Goal: Communication & Community: Answer question/provide support

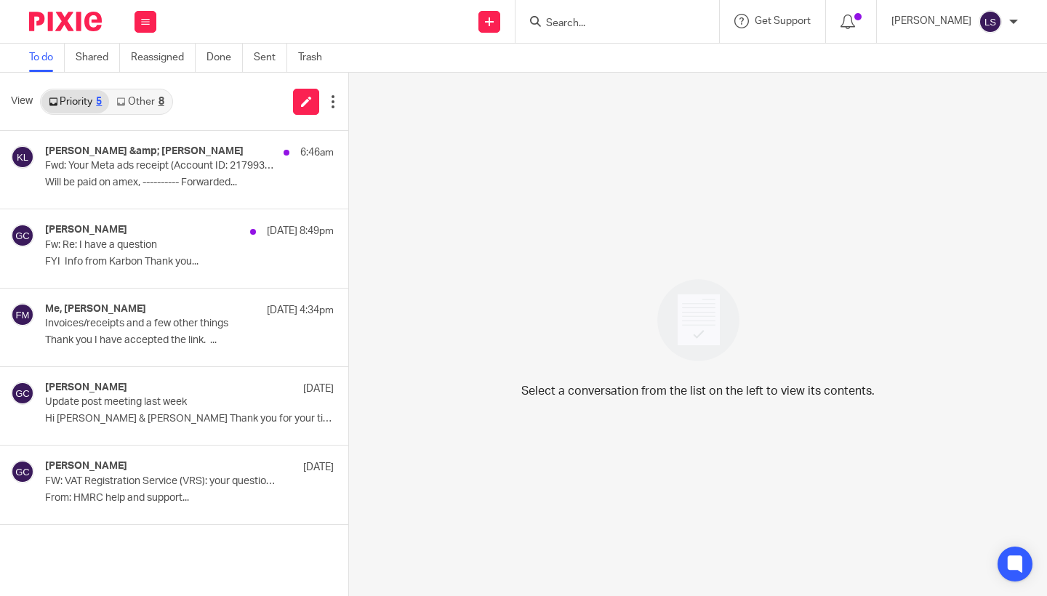
click at [150, 97] on link "Other 8" at bounding box center [140, 101] width 62 height 23
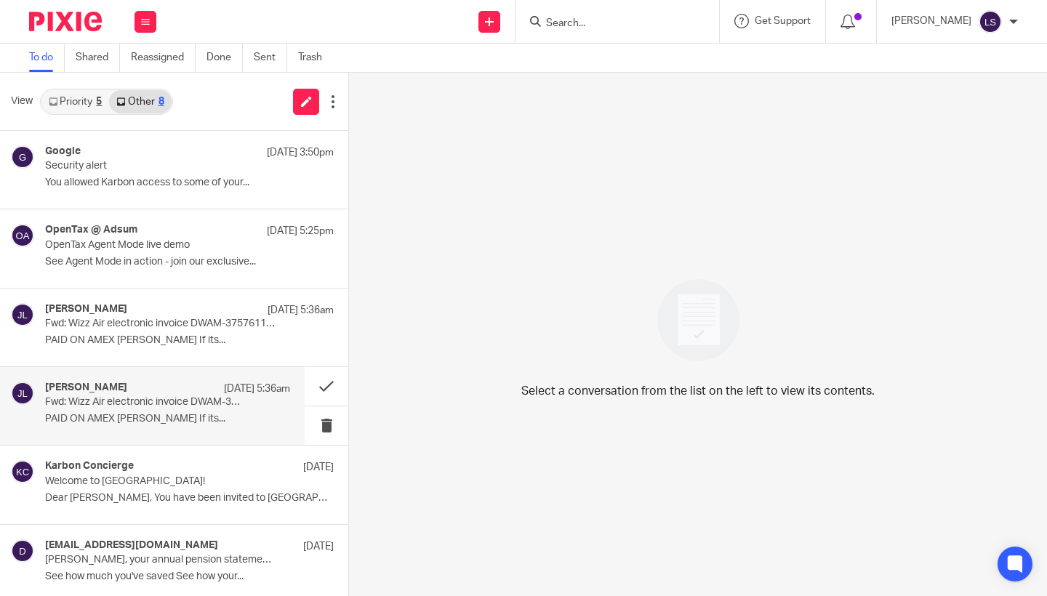
click at [120, 409] on div "[PERSON_NAME] [DATE] 5:36am Fwd: Wizz Air electronic invoice DWAM-37577155 / ON…" at bounding box center [167, 406] width 245 height 49
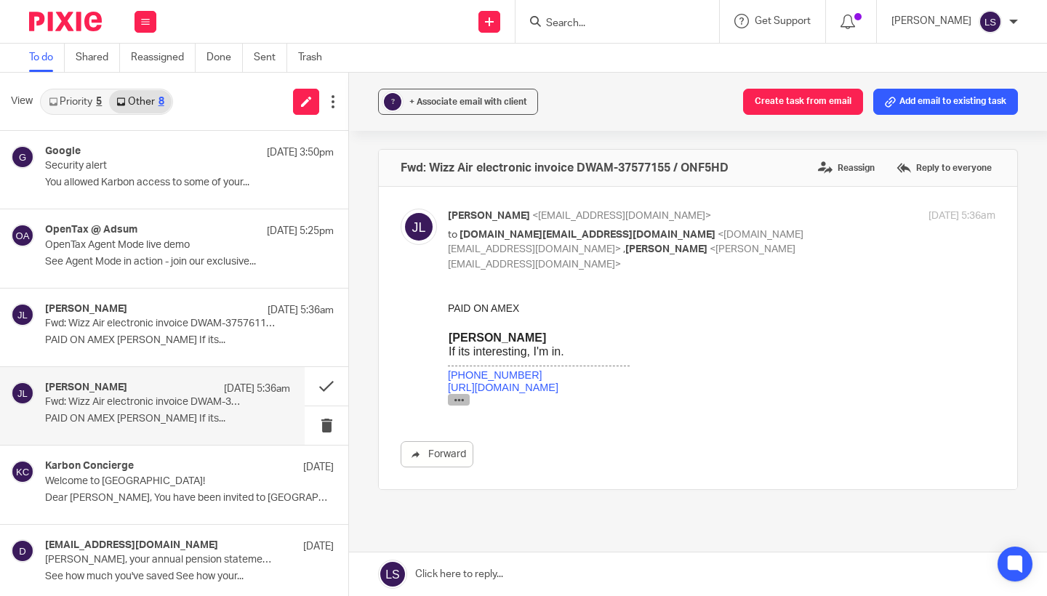
click at [459, 403] on icon "button" at bounding box center [459, 400] width 11 height 11
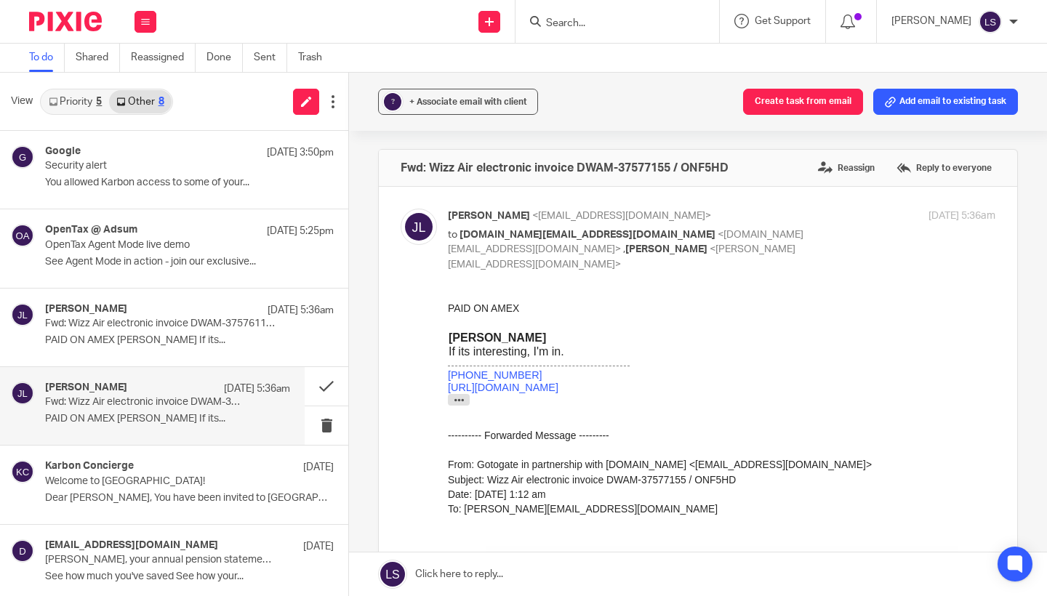
click at [664, 498] on div "Date: [DATE] 1:12 am" at bounding box center [721, 494] width 547 height 15
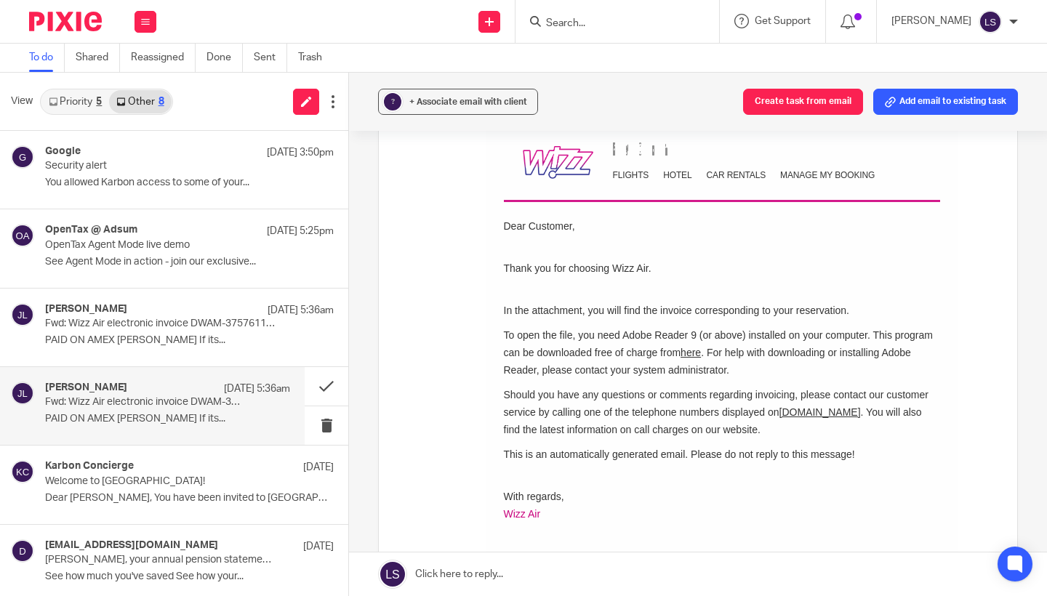
scroll to position [421, 0]
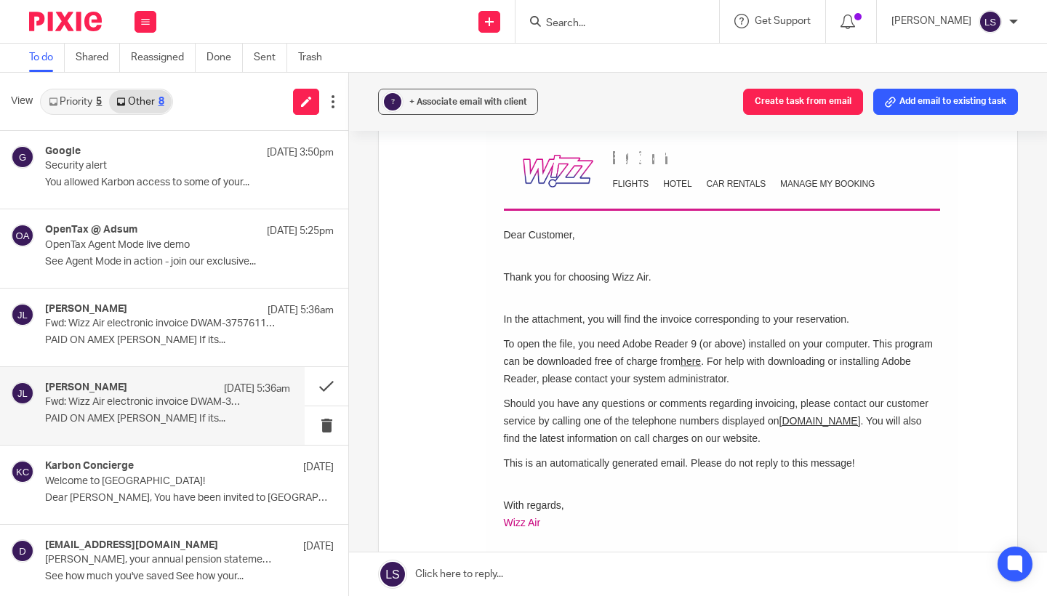
click at [592, 283] on td "Thank you for choosing Wizz Air." at bounding box center [722, 282] width 436 height 60
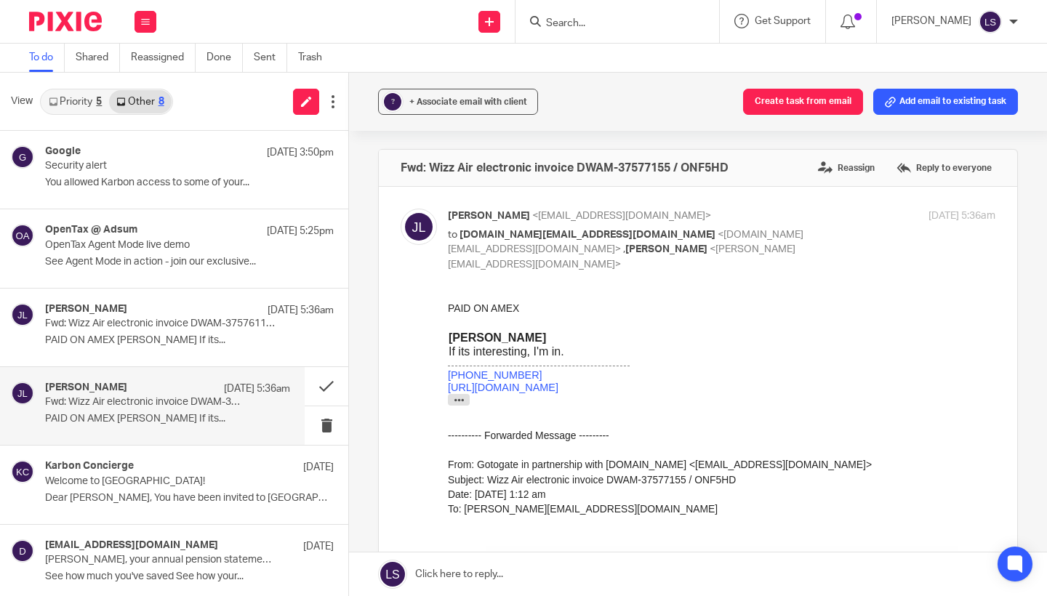
scroll to position [0, 0]
click at [457, 400] on icon "button" at bounding box center [459, 400] width 11 height 11
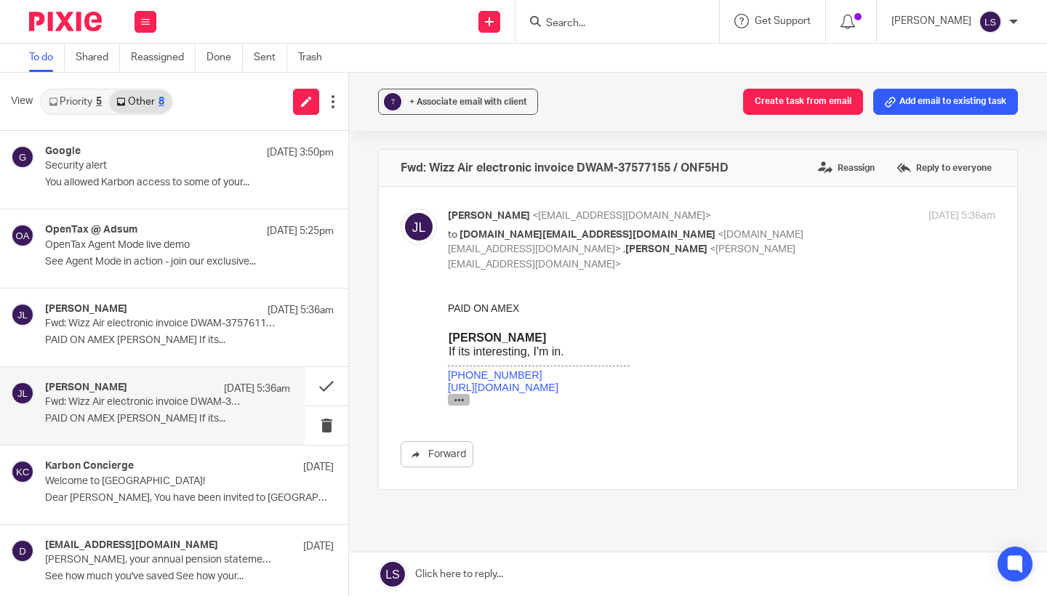
click at [457, 400] on icon "button" at bounding box center [459, 400] width 11 height 11
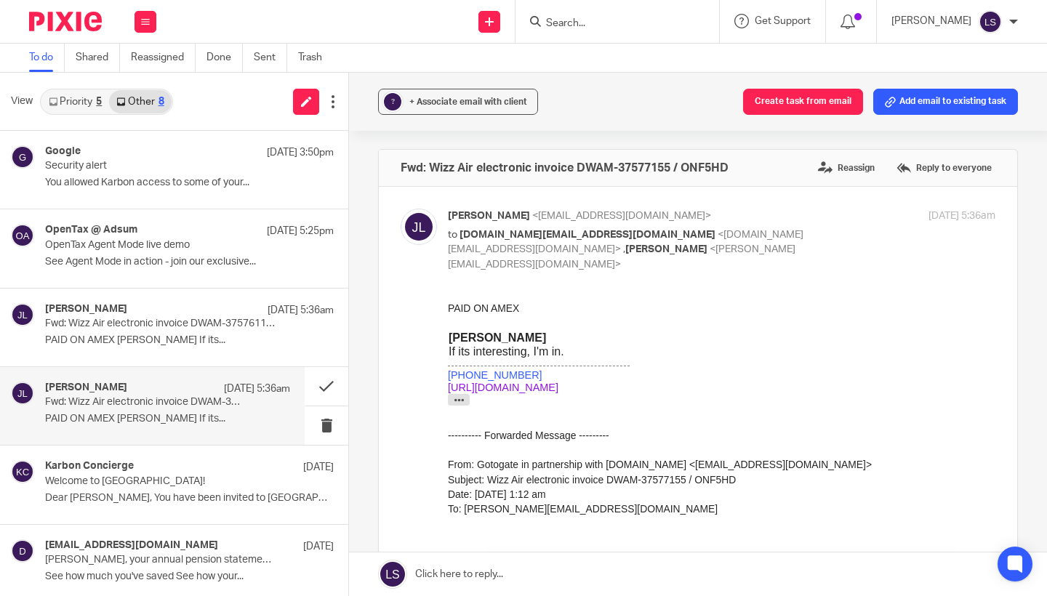
click at [558, 384] on link "[URL][DOMAIN_NAME]" at bounding box center [503, 388] width 111 height 12
click at [833, 362] on div "[PERSON_NAME] If its interesting, I'm in. [PHONE_NUMBER] [URL][DOMAIN_NAME]" at bounding box center [721, 363] width 547 height 64
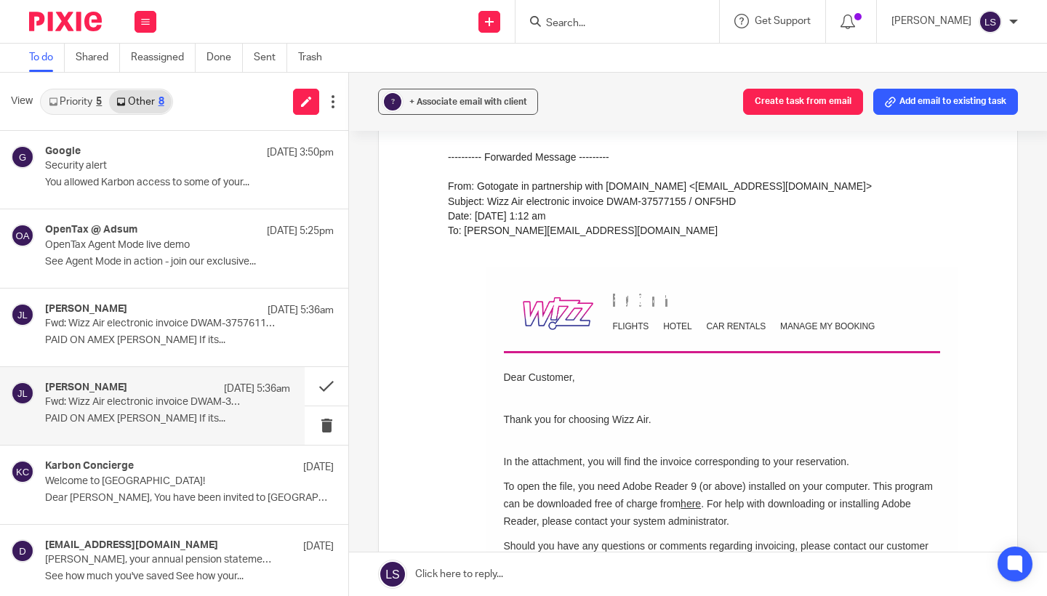
scroll to position [286, 0]
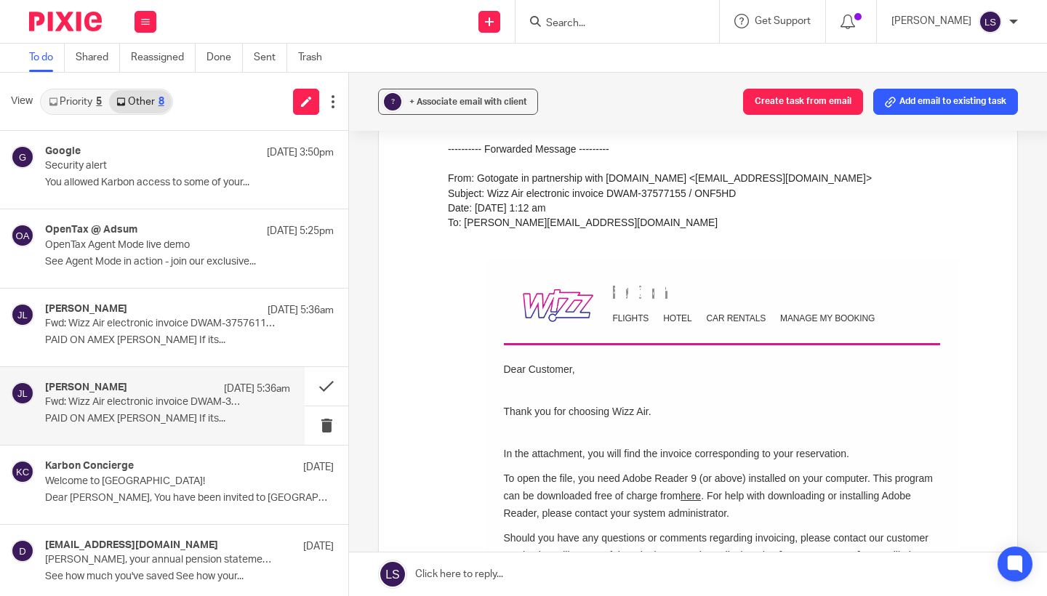
click at [570, 393] on td "Thank you for choosing Wizz Air." at bounding box center [722, 415] width 436 height 60
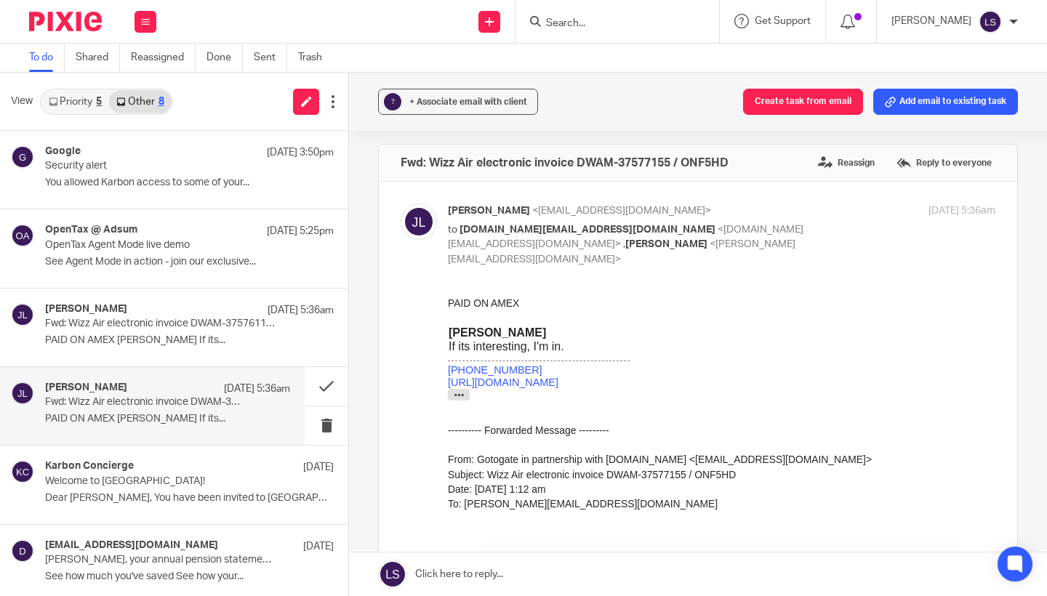
scroll to position [3, 0]
click at [824, 217] on div "[DATE] 5:36am" at bounding box center [904, 213] width 182 height 15
checkbox input "false"
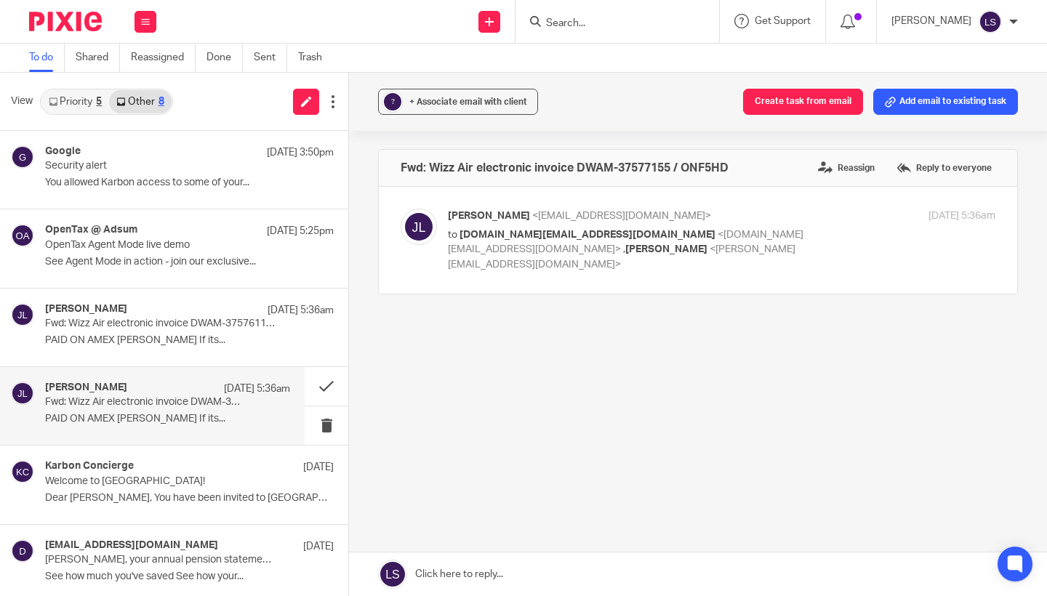
scroll to position [0, 0]
click at [515, 581] on link at bounding box center [698, 575] width 698 height 44
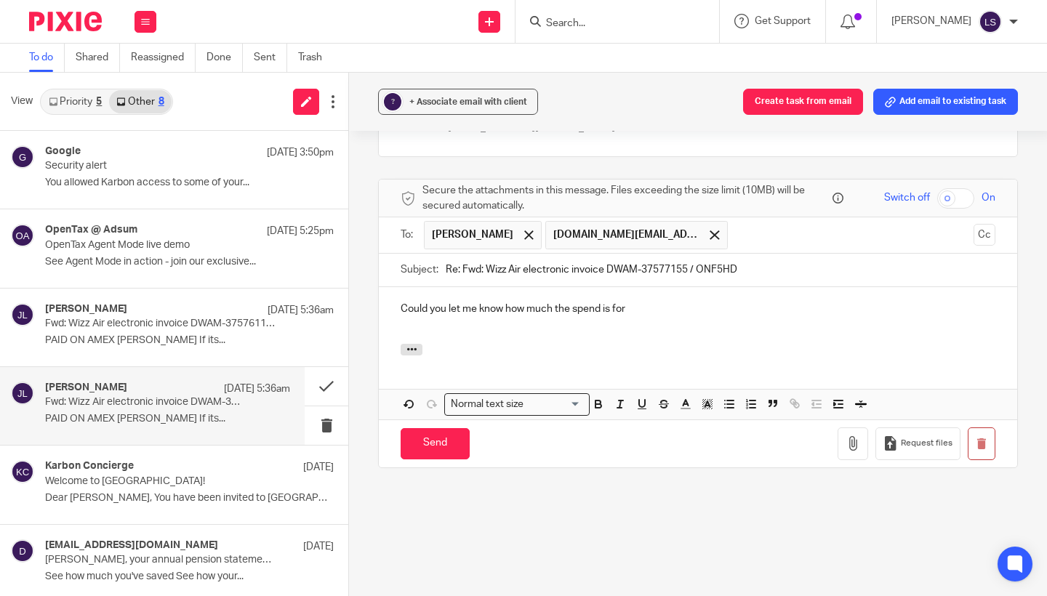
click at [1020, 313] on div "? + Associate email with client Create task from email Add email to existing ta…" at bounding box center [698, 334] width 698 height 523
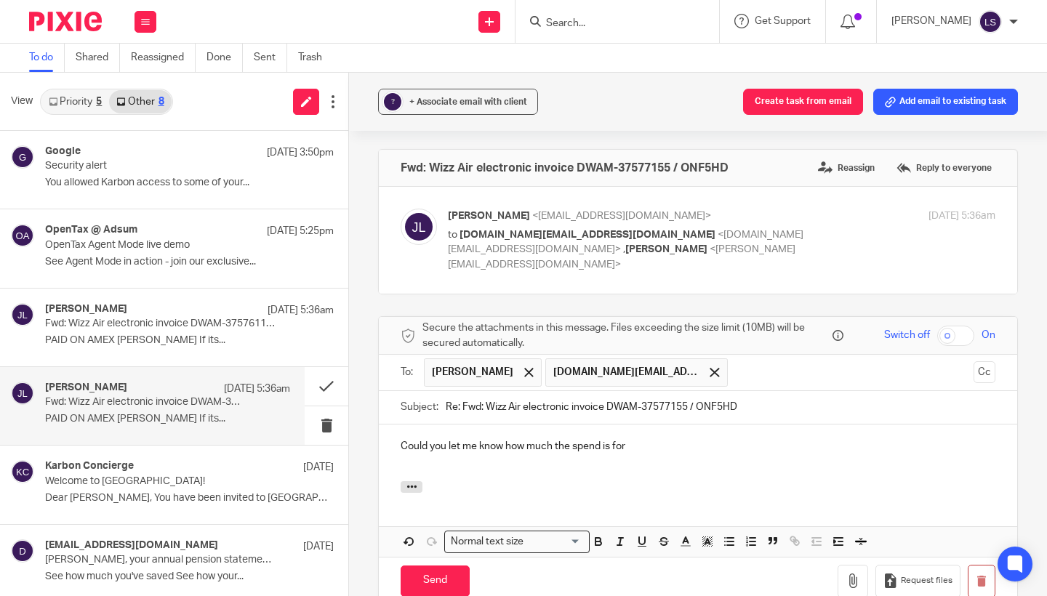
click at [851, 251] on div "[PERSON_NAME] <[EMAIL_ADDRESS][DOMAIN_NAME]> to [DOMAIN_NAME][EMAIL_ADDRESS][DO…" at bounding box center [721, 240] width 547 height 63
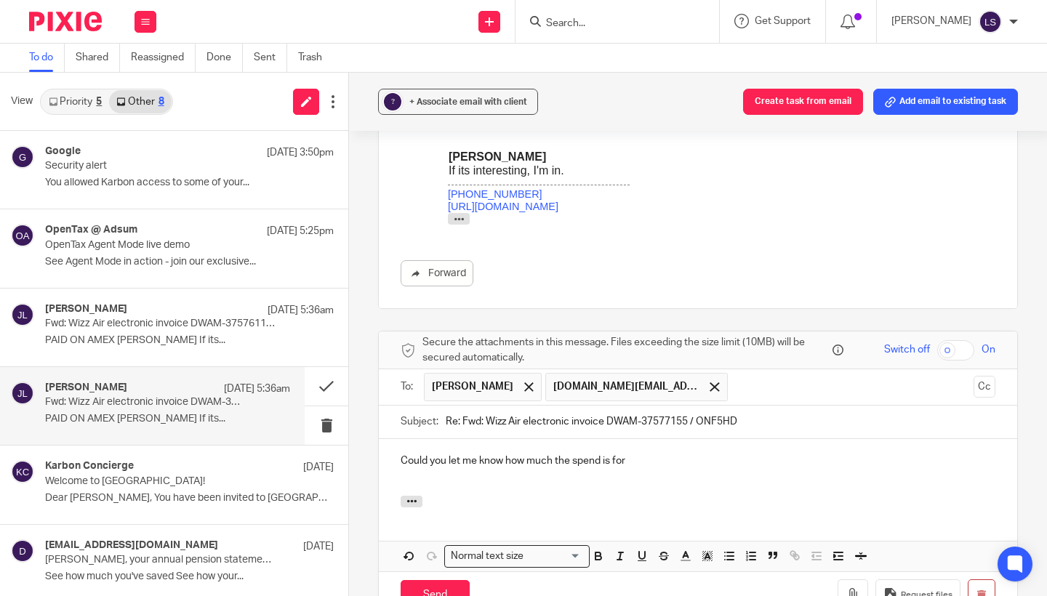
scroll to position [182, 0]
click at [460, 217] on icon "button" at bounding box center [459, 218] width 11 height 11
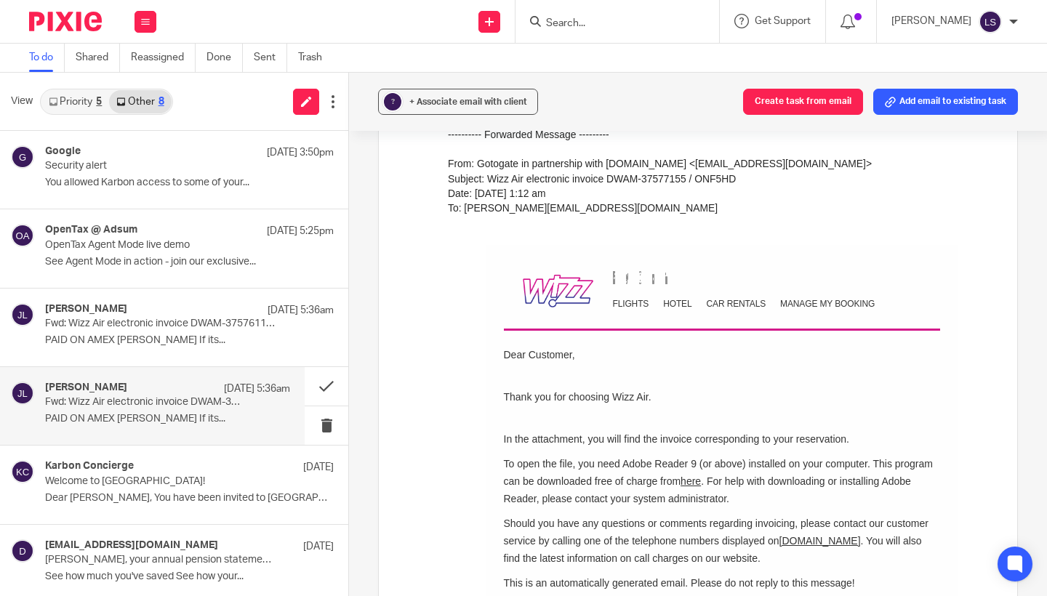
scroll to position [306, 0]
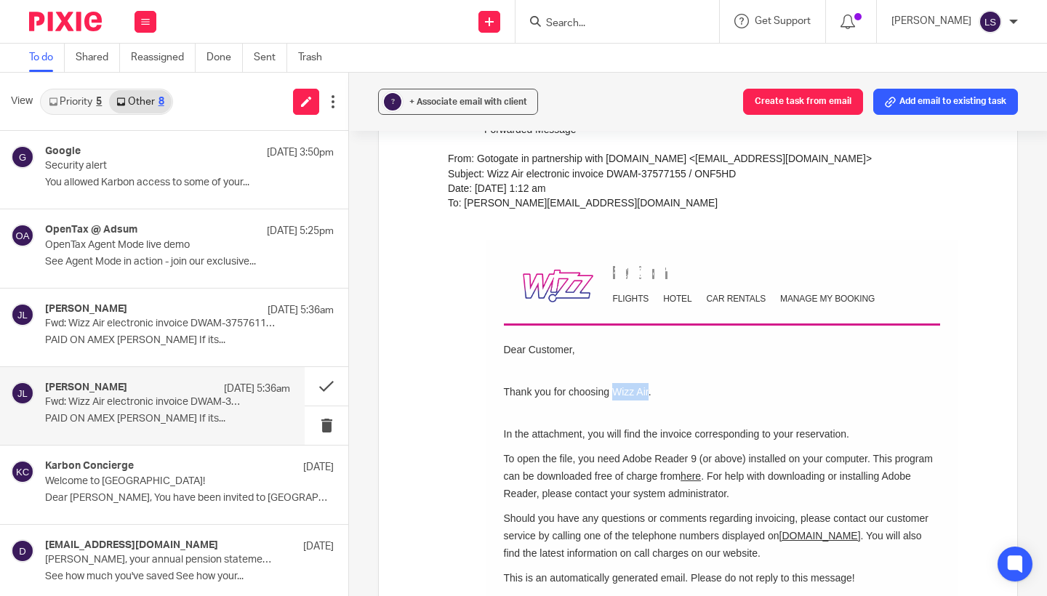
drag, startPoint x: 611, startPoint y: 389, endPoint x: 648, endPoint y: 390, distance: 37.8
click at [648, 390] on td "Thank you for choosing Wizz Air." at bounding box center [722, 396] width 436 height 60
copy td "Wizz Air"
click at [718, 400] on td "Thank you for choosing Wizz Air." at bounding box center [722, 396] width 436 height 60
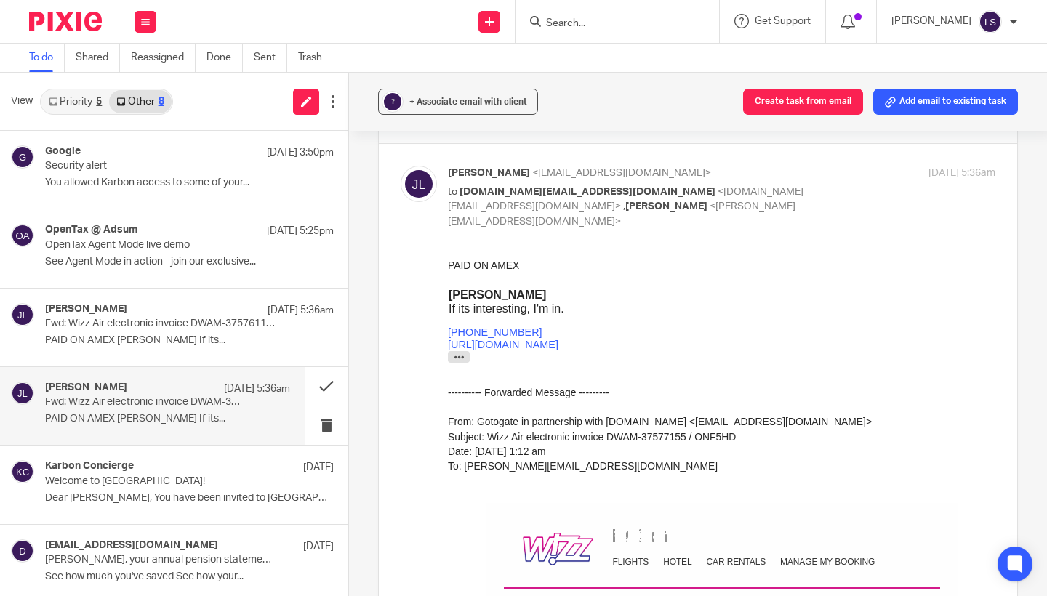
scroll to position [41, 0]
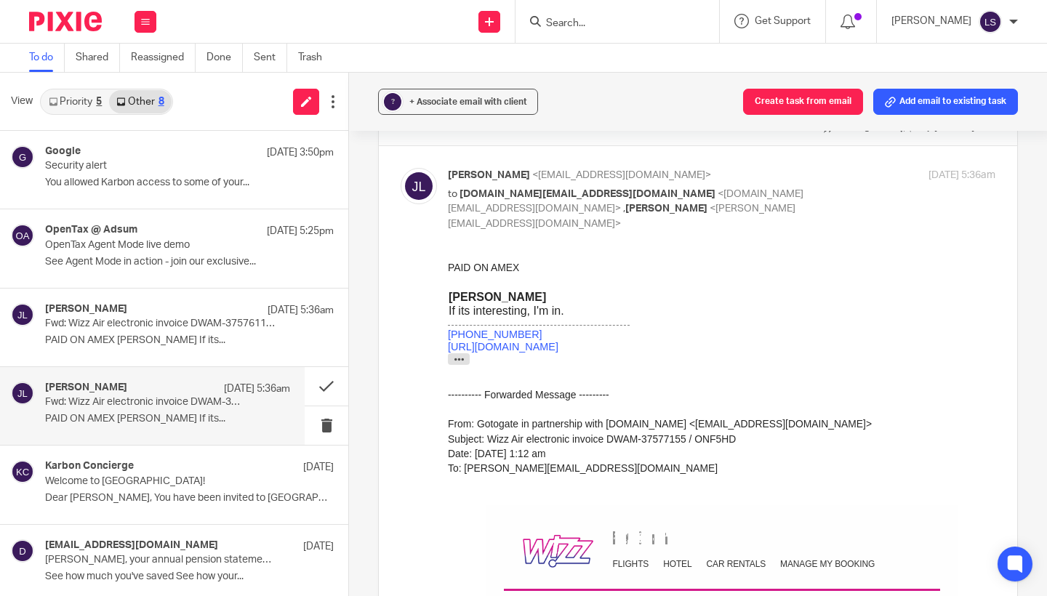
click at [770, 212] on p "to [DOMAIN_NAME][EMAIL_ADDRESS][DOMAIN_NAME] <[DOMAIN_NAME][EMAIL_ADDRESS][DOMA…" at bounding box center [630, 209] width 365 height 45
checkbox input "false"
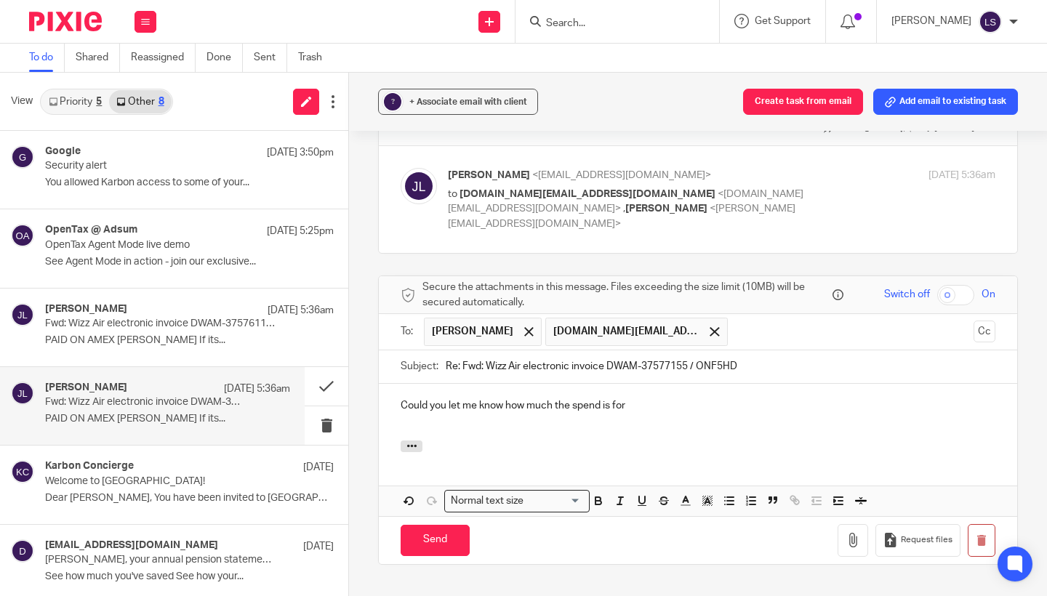
click at [686, 401] on p "Could you let me know how much the spend is for" at bounding box center [698, 405] width 595 height 15
click at [1034, 266] on div "? + Associate email with client Create task from email Add email to existing ta…" at bounding box center [698, 334] width 698 height 523
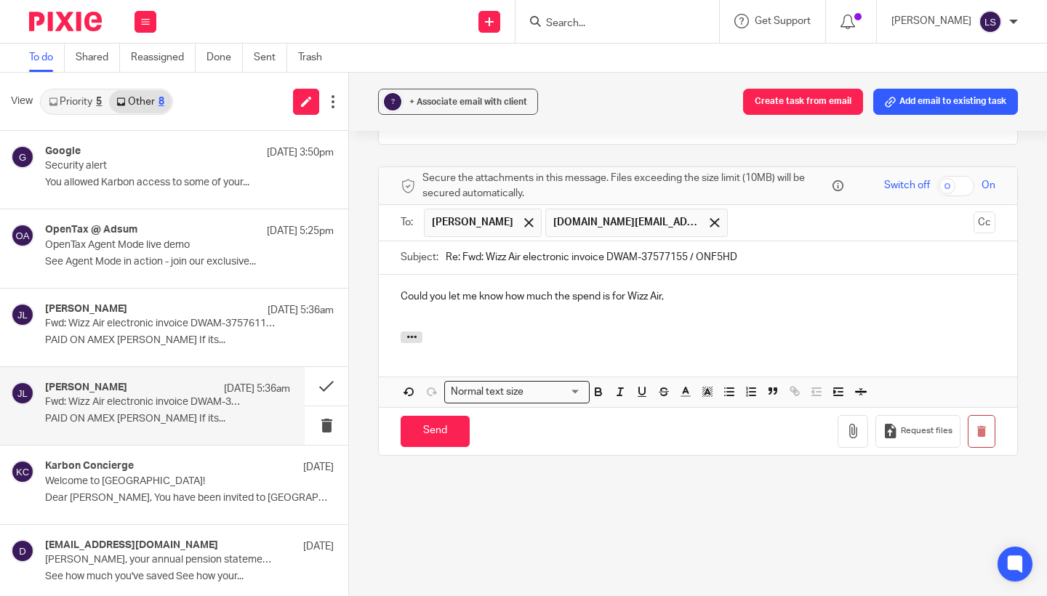
scroll to position [158, 0]
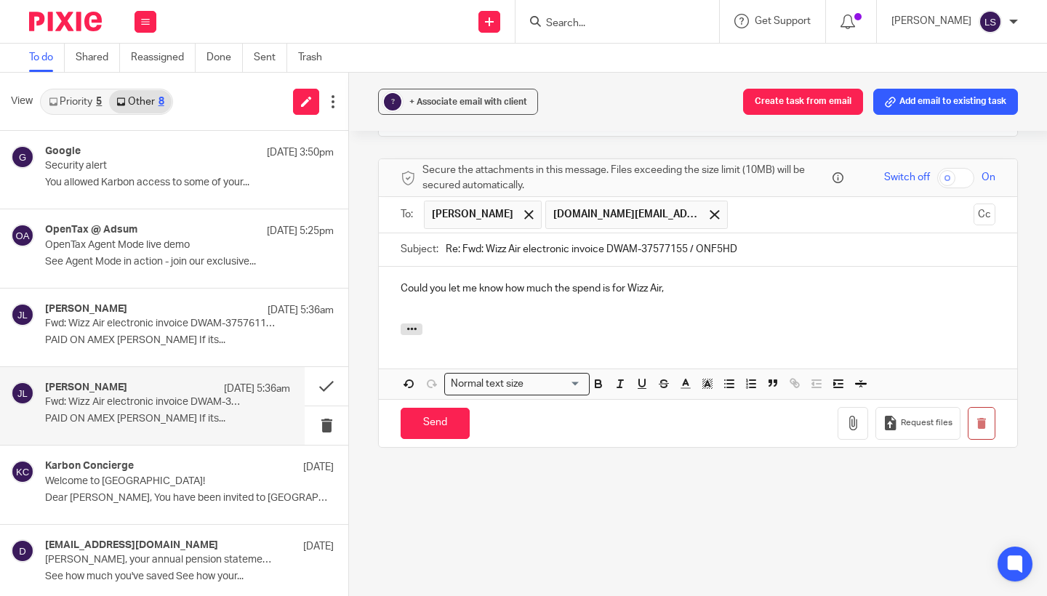
click at [701, 281] on p "Could you let me know how much the spend is for Wizz Air," at bounding box center [698, 288] width 595 height 15
click at [608, 287] on p "Could you let me know how much the spend is for Wizz Air?" at bounding box center [698, 288] width 595 height 15
click at [709, 281] on p "Could you let me know how much the spend was for Wizz Air?" at bounding box center [698, 288] width 595 height 15
click at [442, 419] on input "Send" at bounding box center [435, 423] width 69 height 31
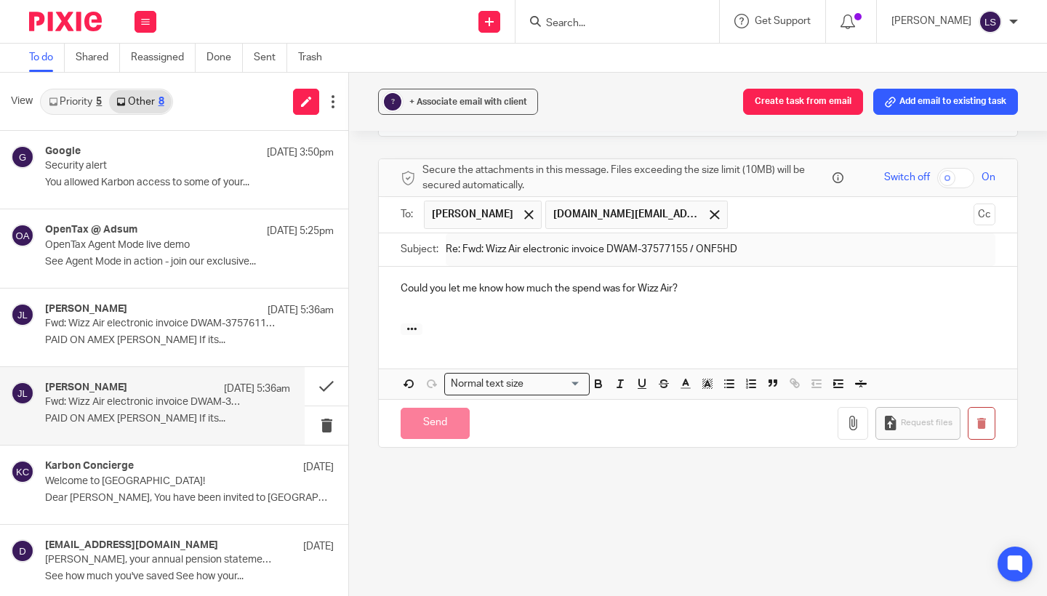
scroll to position [0, 0]
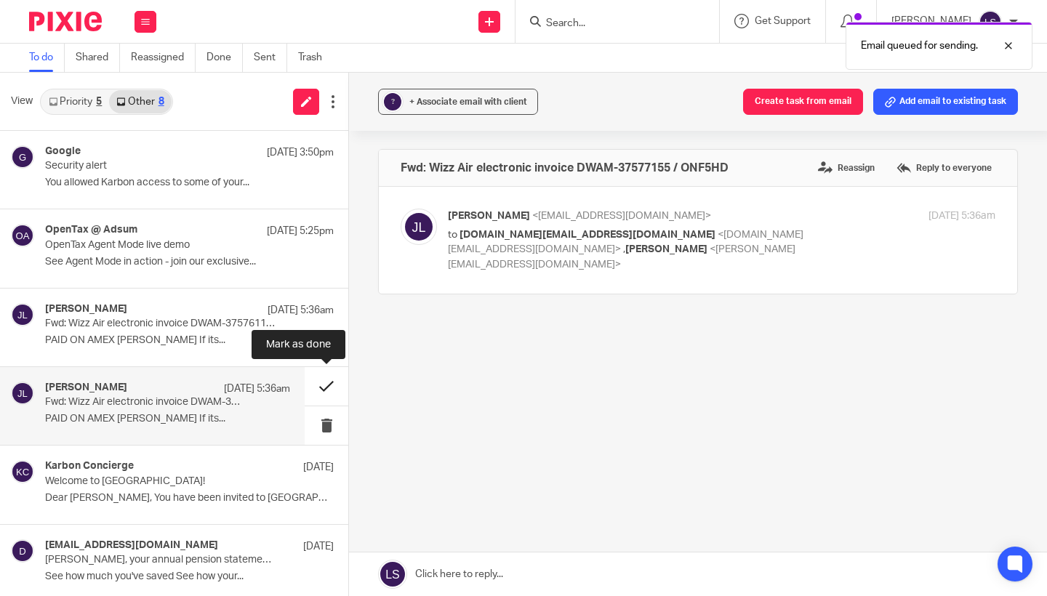
click at [329, 387] on button at bounding box center [327, 386] width 44 height 39
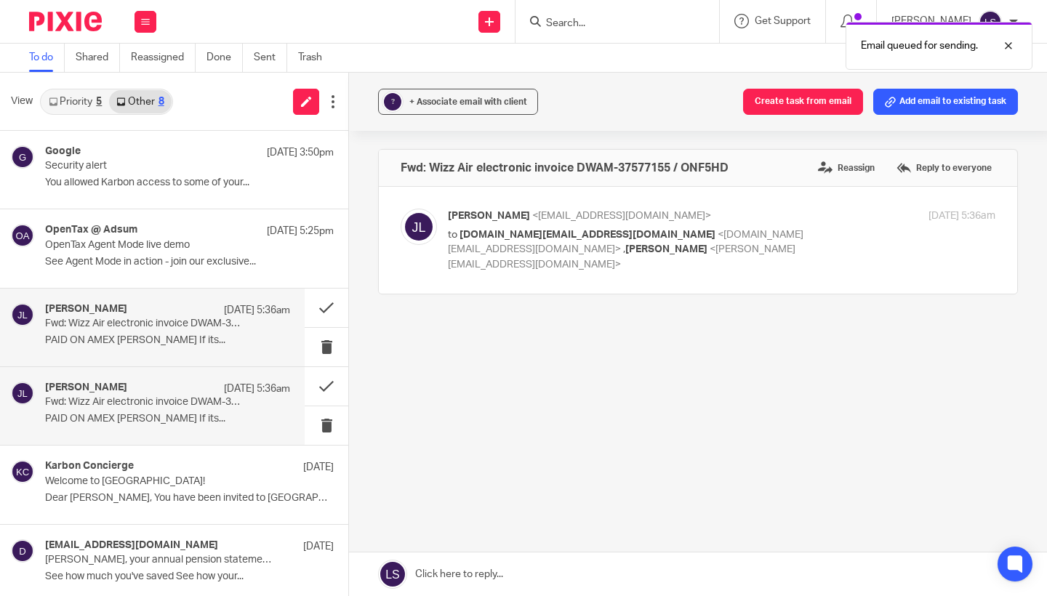
click at [180, 324] on p "Fwd: Wizz Air electronic invoice DWAM-37576110 / AJLHPM" at bounding box center [143, 324] width 196 height 12
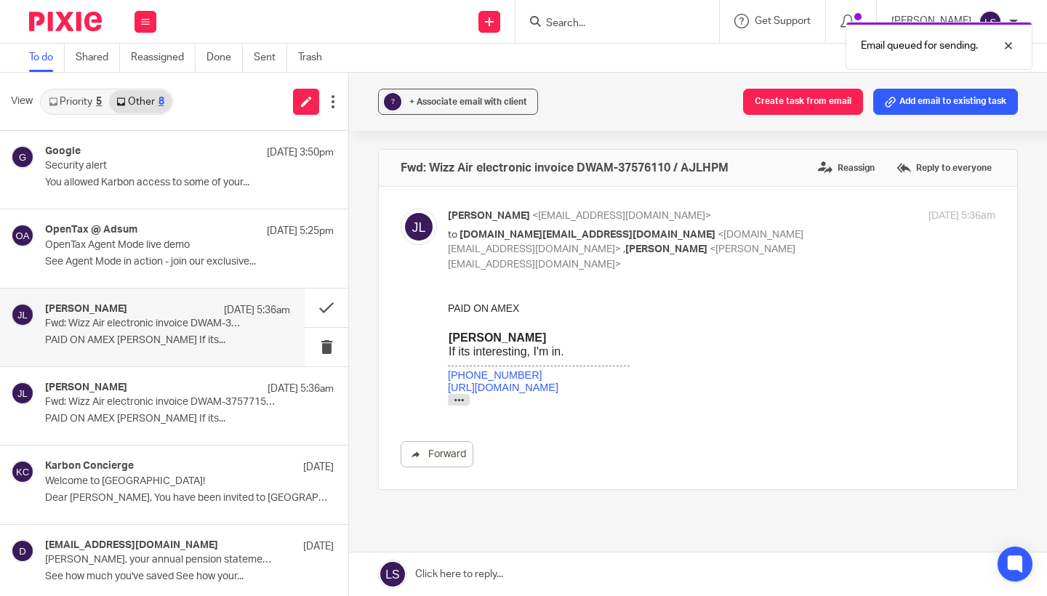
click at [174, 329] on p "Fwd: Wizz Air electronic invoice DWAM-37576110 / AJLHPM" at bounding box center [143, 324] width 196 height 12
click at [198, 322] on p "Fwd: Wizz Air electronic invoice DWAM-37576110 / AJLHPM" at bounding box center [143, 324] width 196 height 12
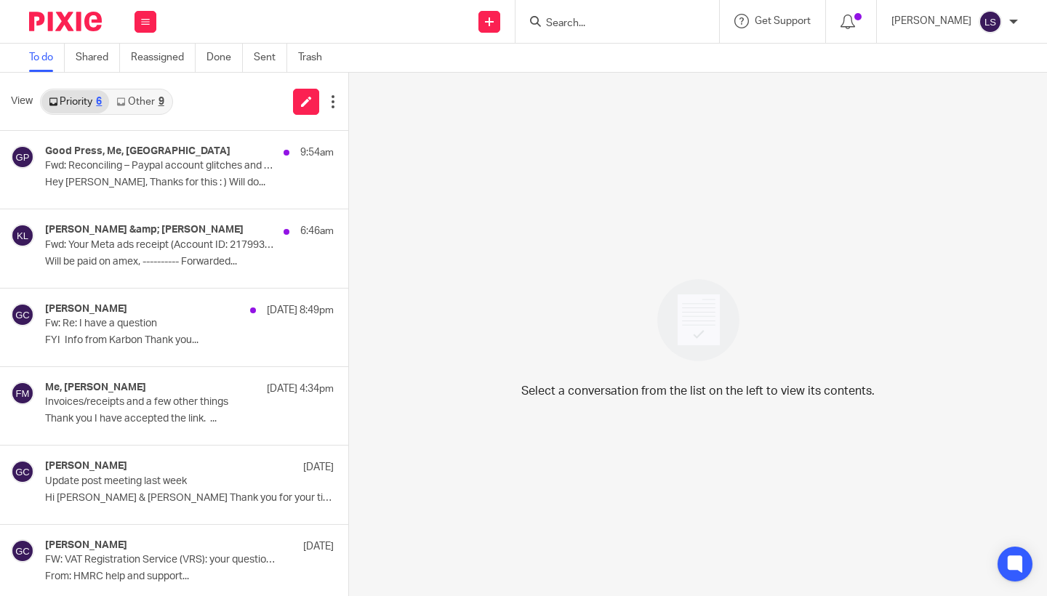
click at [148, 103] on link "Other 9" at bounding box center [140, 101] width 62 height 23
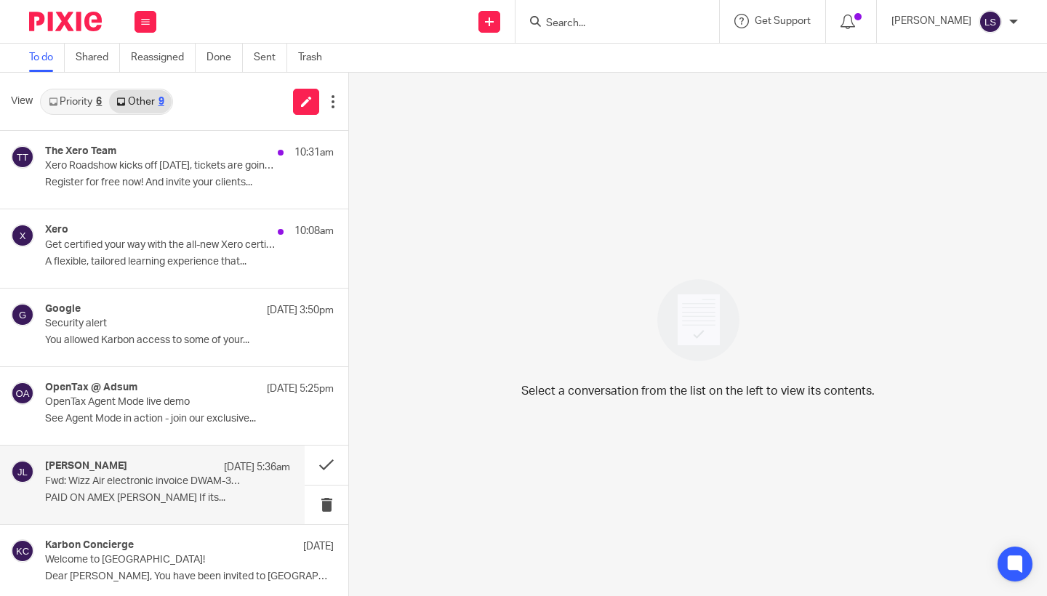
click at [113, 460] on div "Jack Lennie 16 Sep 5:36am" at bounding box center [167, 467] width 245 height 15
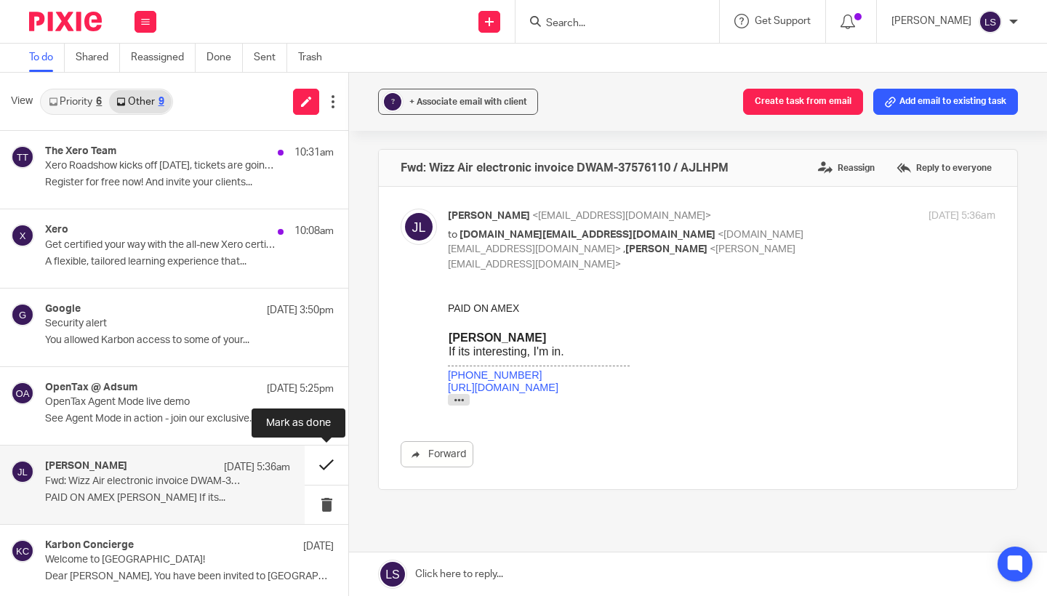
click at [319, 460] on button at bounding box center [327, 465] width 44 height 39
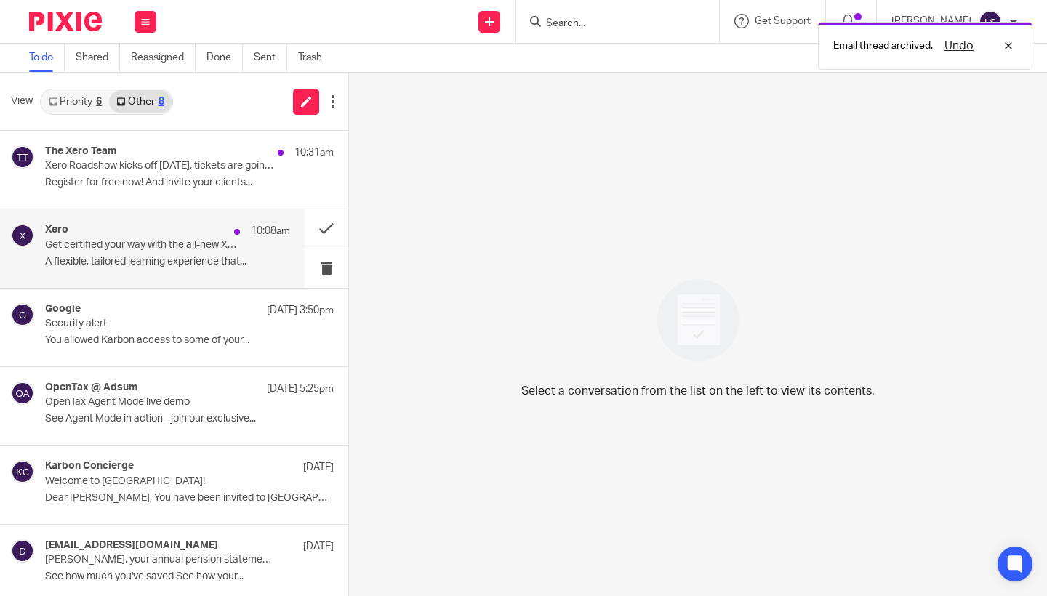
click at [157, 241] on p "Get certified your way with the all-new Xero certification" at bounding box center [143, 245] width 196 height 12
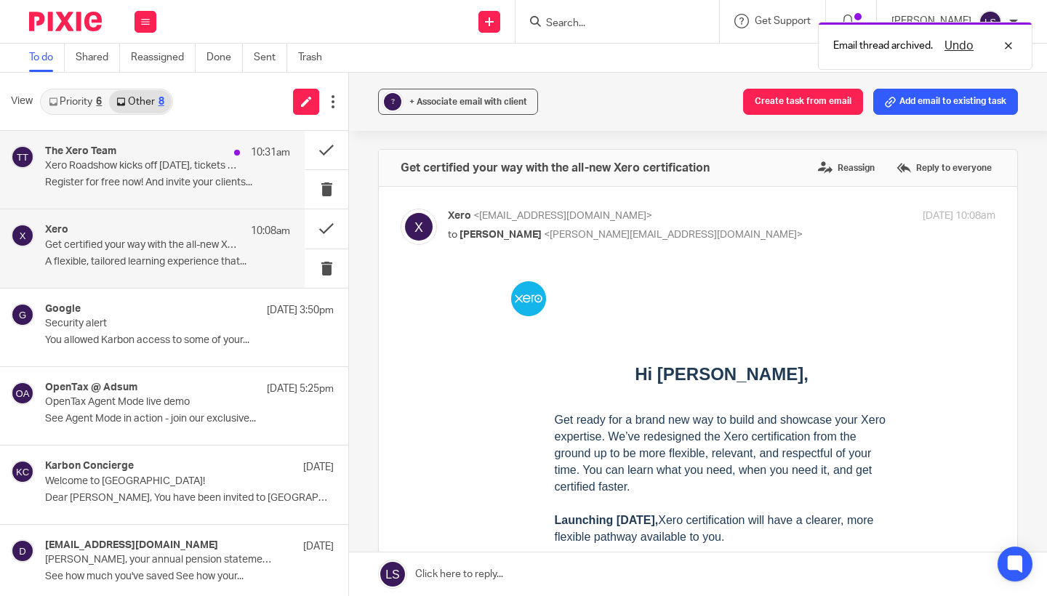
click at [225, 182] on p "Register for free now! And invite your clients..." at bounding box center [167, 183] width 245 height 12
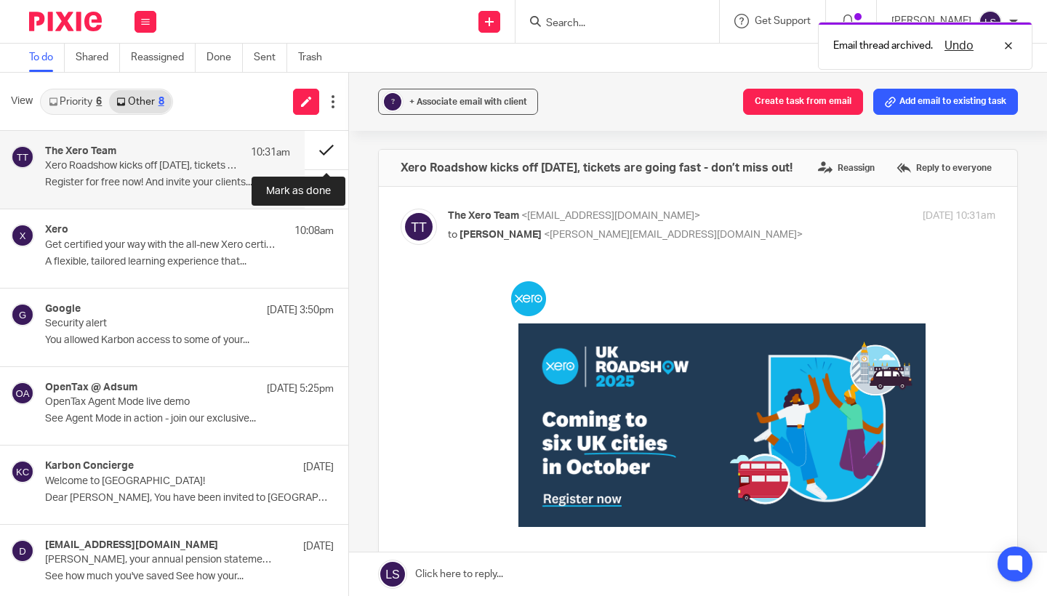
click at [324, 146] on button at bounding box center [327, 150] width 44 height 39
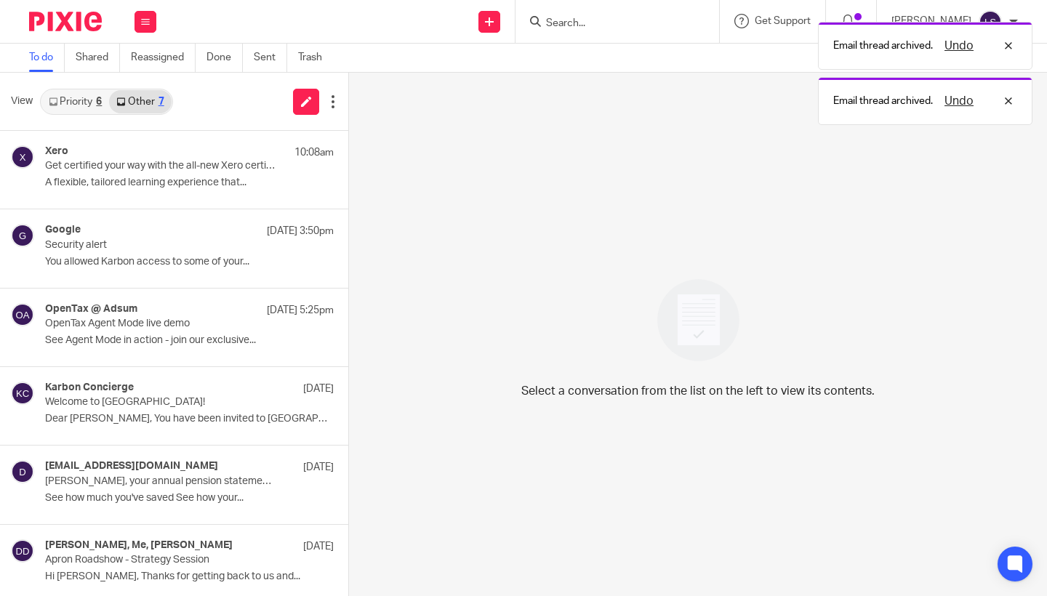
click at [97, 104] on div "6" at bounding box center [99, 102] width 6 height 10
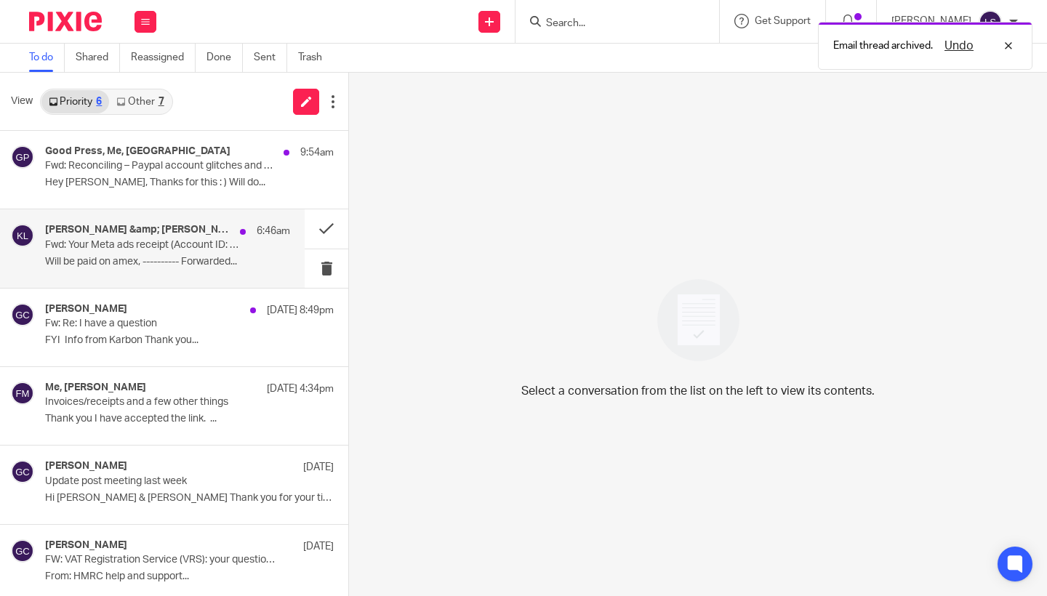
click at [152, 257] on p "Will be paid on amex, ---------- Forwarded..." at bounding box center [167, 262] width 245 height 12
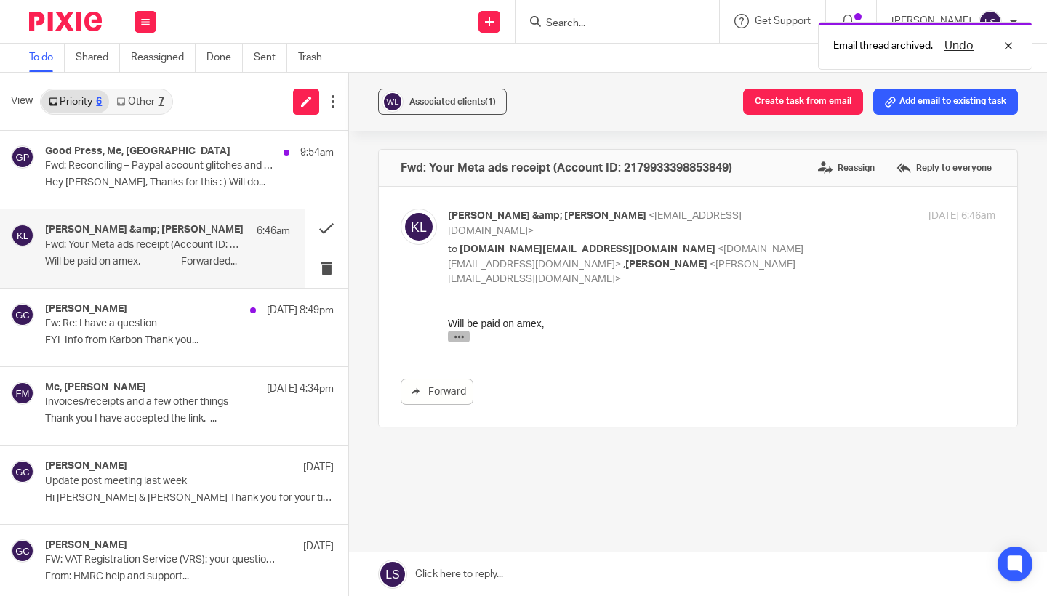
click at [457, 334] on icon "button" at bounding box center [459, 336] width 11 height 11
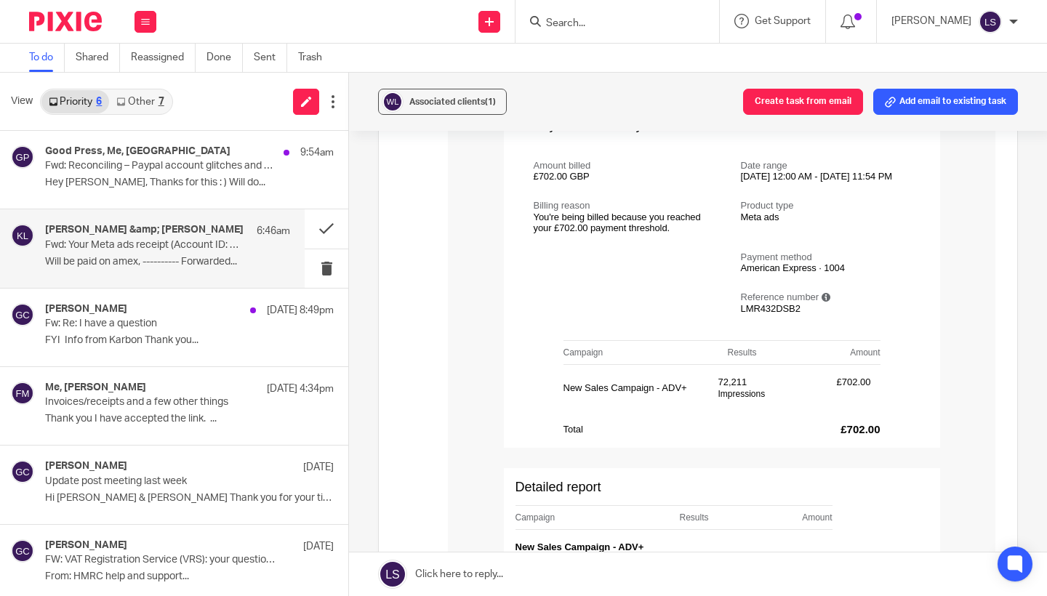
scroll to position [501, 0]
click at [494, 454] on td "This is not an invoice Transaction for We Are Makers Ad Account (21799333988538…" at bounding box center [722, 421] width 526 height 835
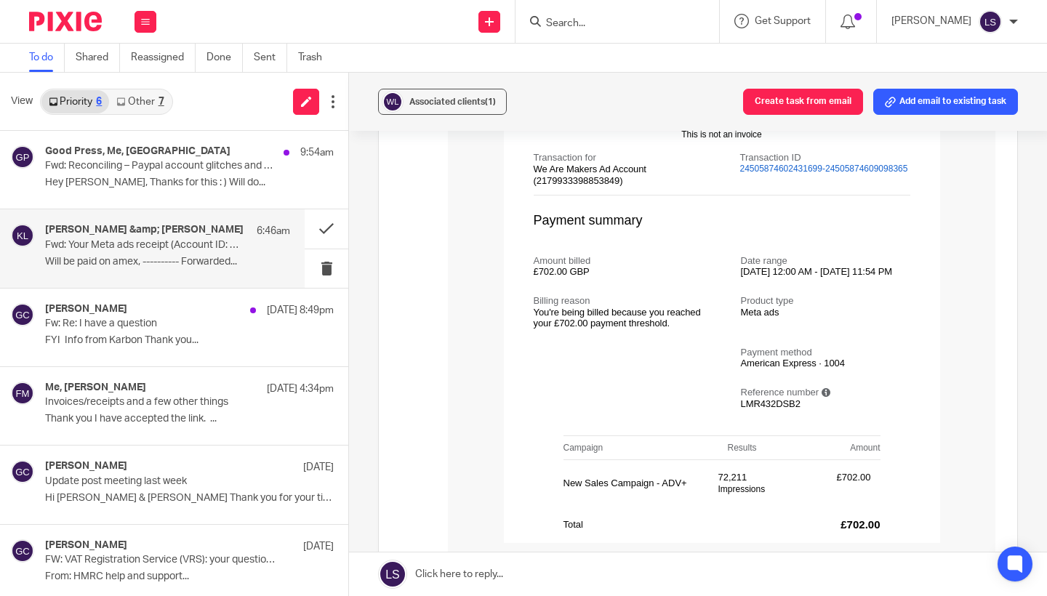
scroll to position [398, 0]
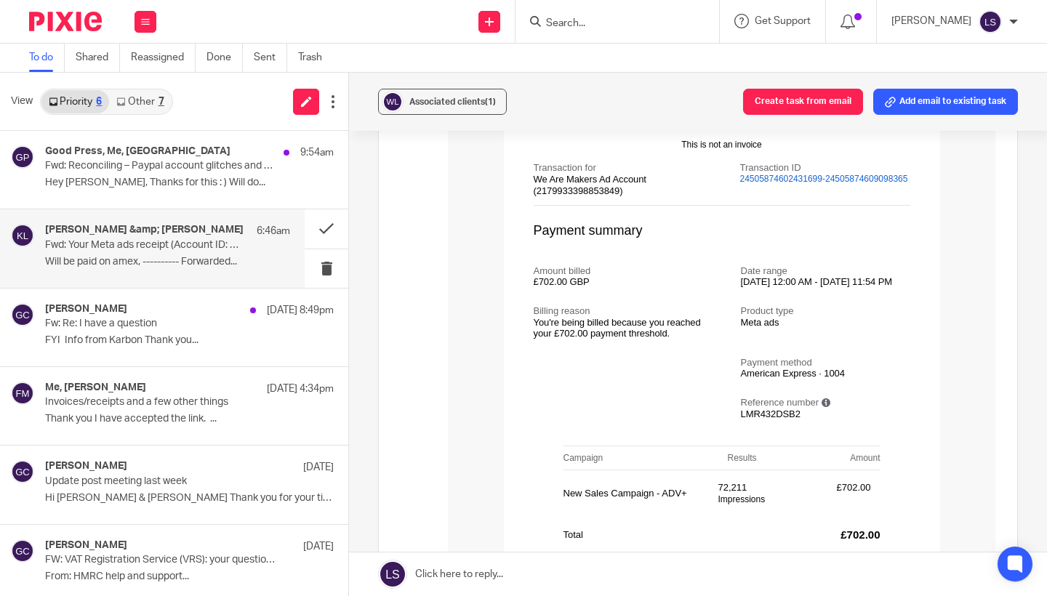
click at [481, 353] on td "This is not an invoice Transaction for We Are Makers Ad Account (21799333988538…" at bounding box center [722, 524] width 526 height 835
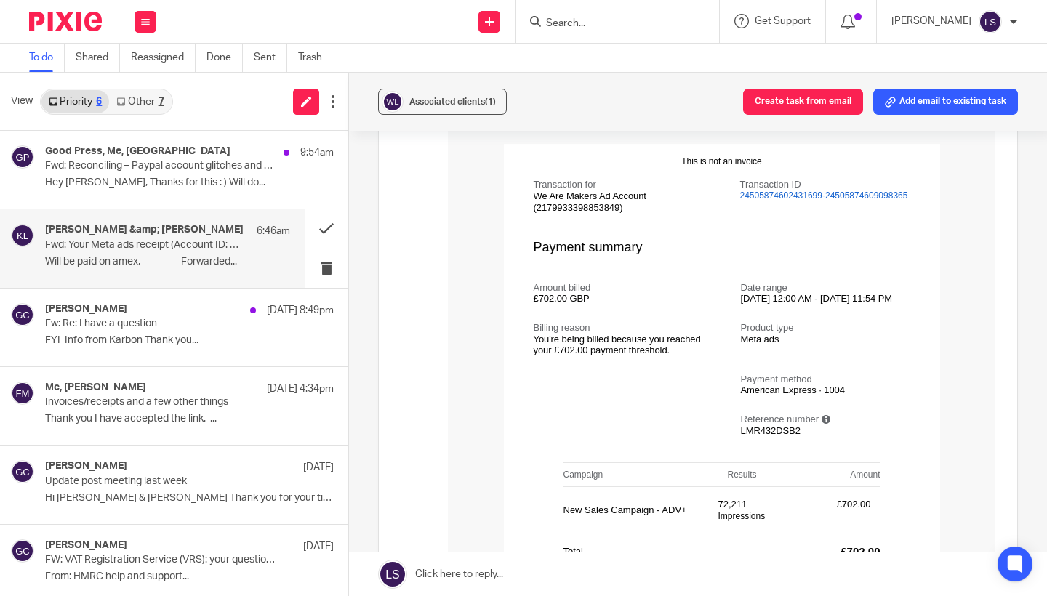
scroll to position [388, 0]
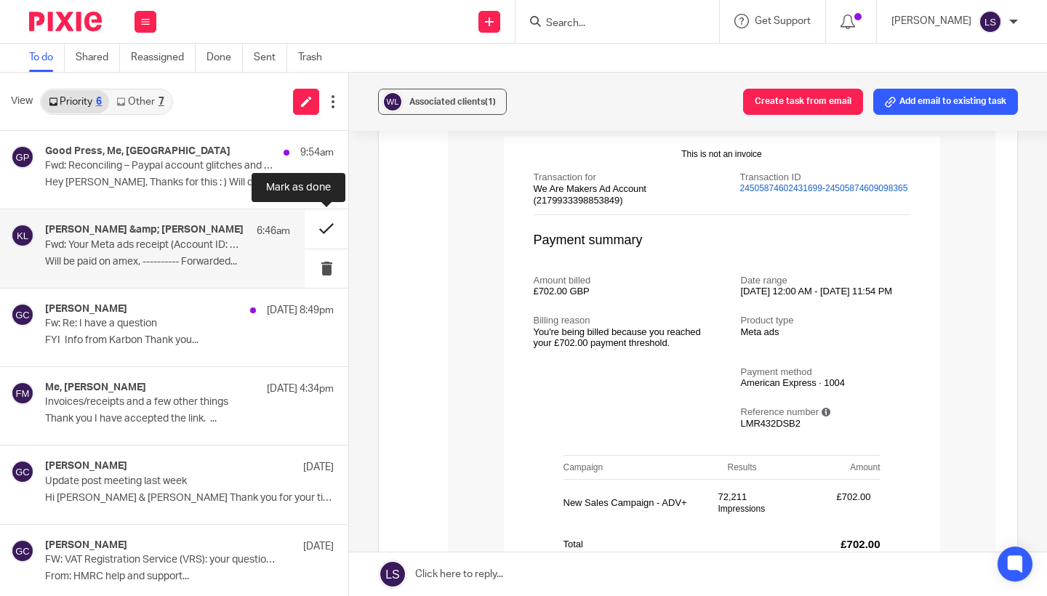
click at [328, 228] on button at bounding box center [327, 228] width 44 height 39
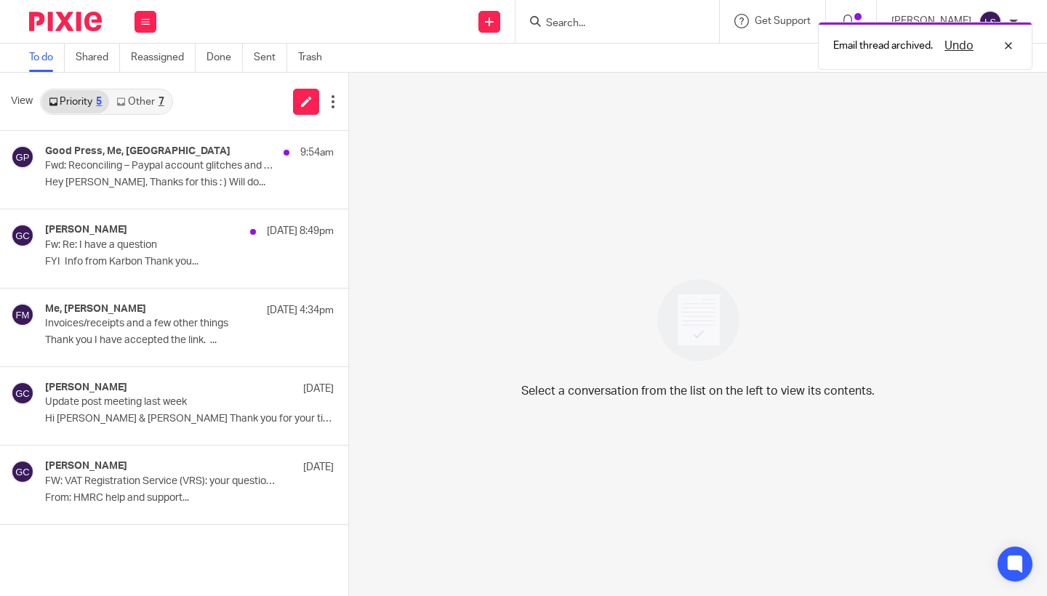
click at [149, 104] on link "Other 7" at bounding box center [140, 101] width 62 height 23
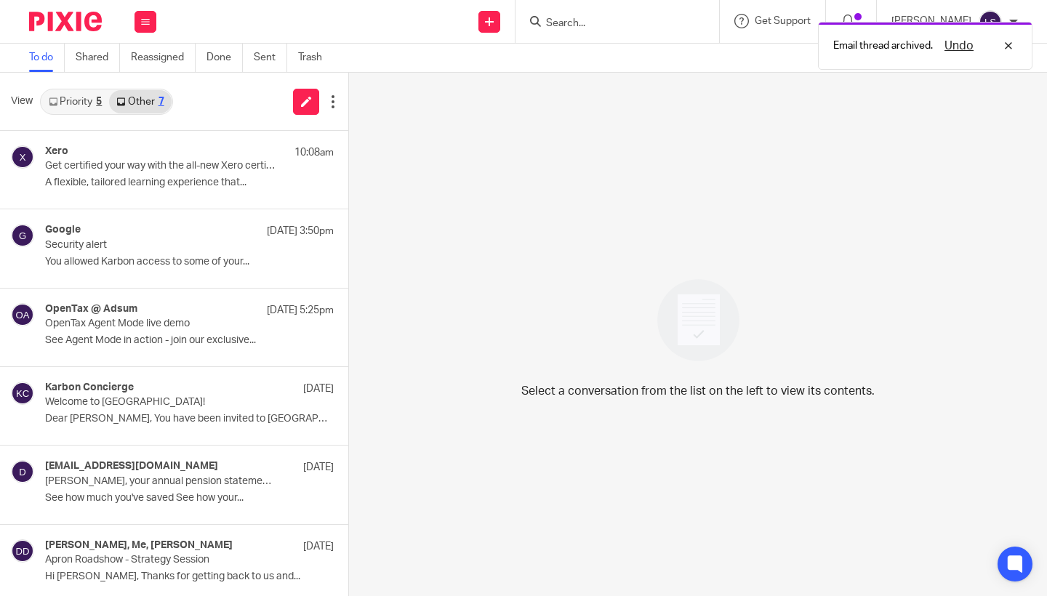
click at [85, 99] on link "Priority 5" at bounding box center [75, 101] width 68 height 23
